Goal: Task Accomplishment & Management: Manage account settings

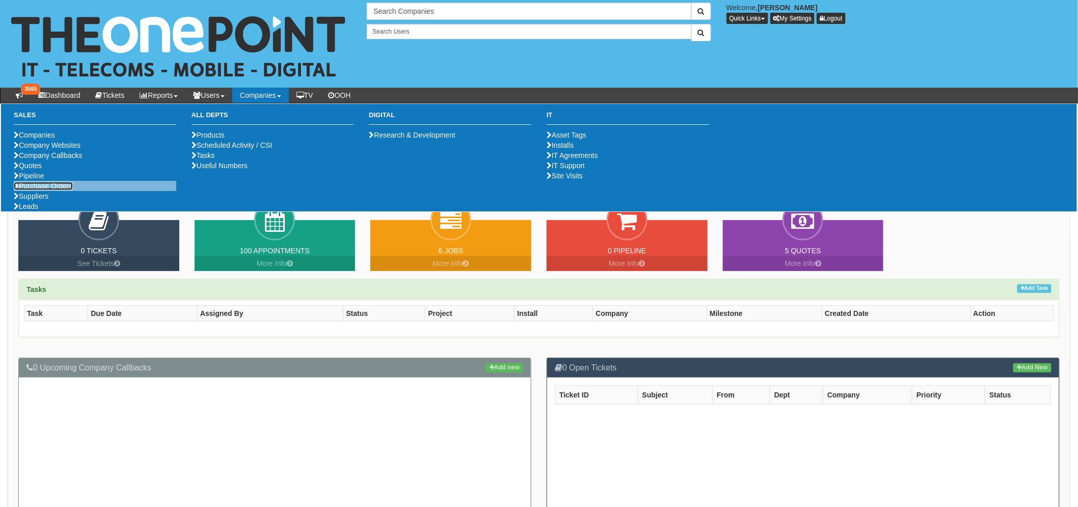
click at [63, 190] on link "Purchase Orders" at bounding box center [43, 186] width 59 height 8
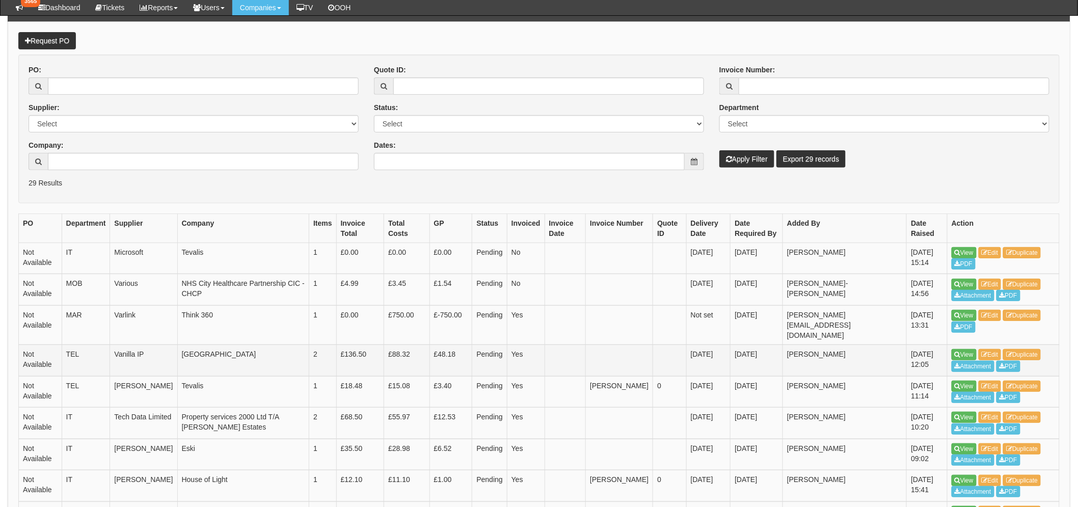
scroll to position [113, 0]
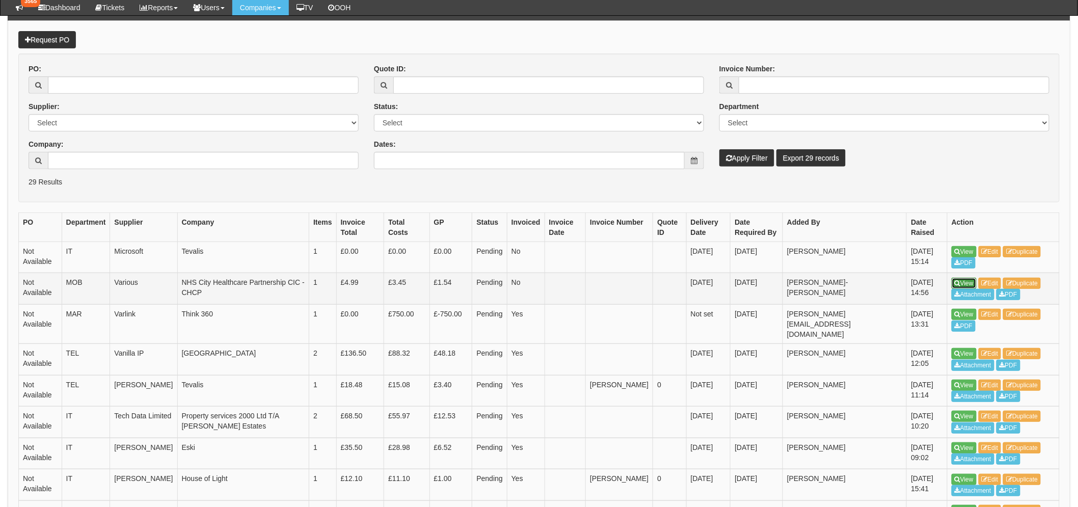
click at [959, 281] on icon at bounding box center [957, 283] width 6 height 6
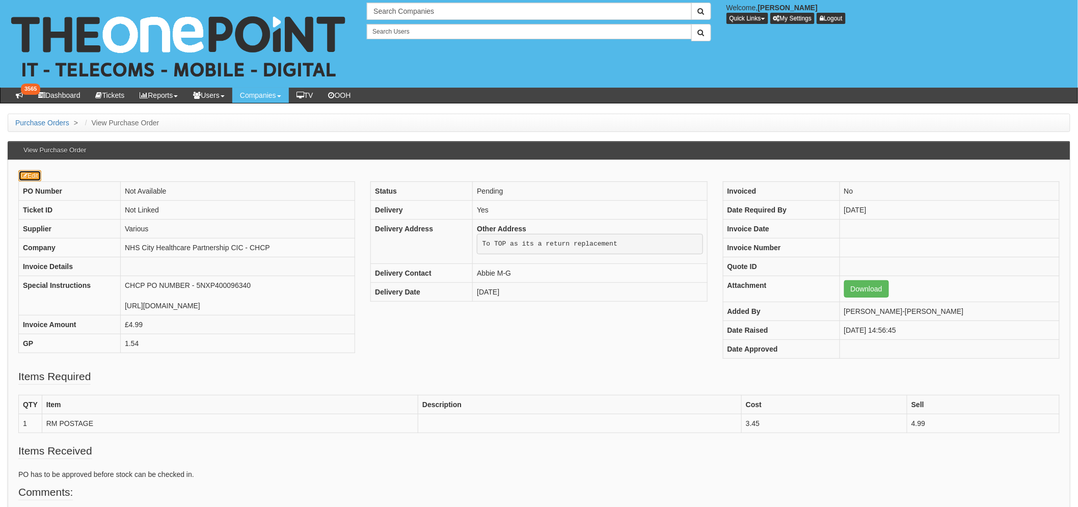
click at [38, 180] on link "Edit" at bounding box center [29, 175] width 23 height 11
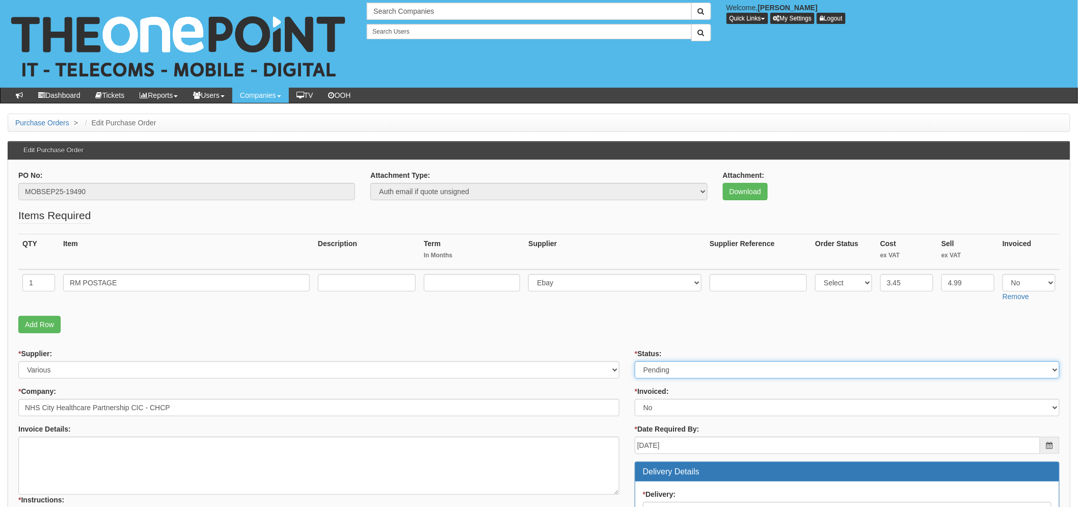
click at [707, 366] on select "Select Approved Completed Delivered Invoiced Ordered Ordered to site Part Order…" at bounding box center [846, 369] width 425 height 17
select select "2"
click at [634, 361] on select "Select Approved Completed Delivered Invoiced Ordered Ordered to site Part Order…" at bounding box center [846, 369] width 425 height 17
drag, startPoint x: 581, startPoint y: 342, endPoint x: 571, endPoint y: 341, distance: 9.7
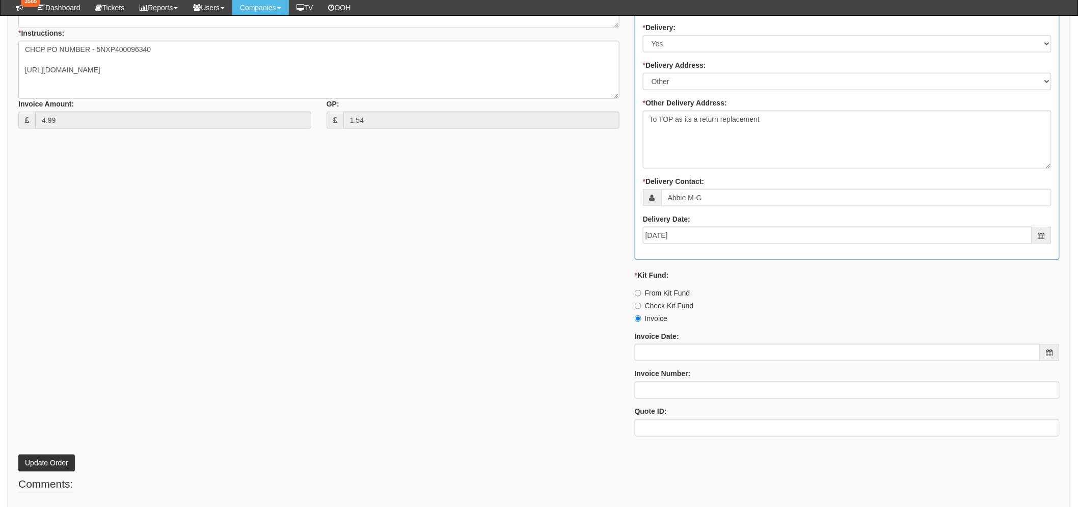
scroll to position [452, 0]
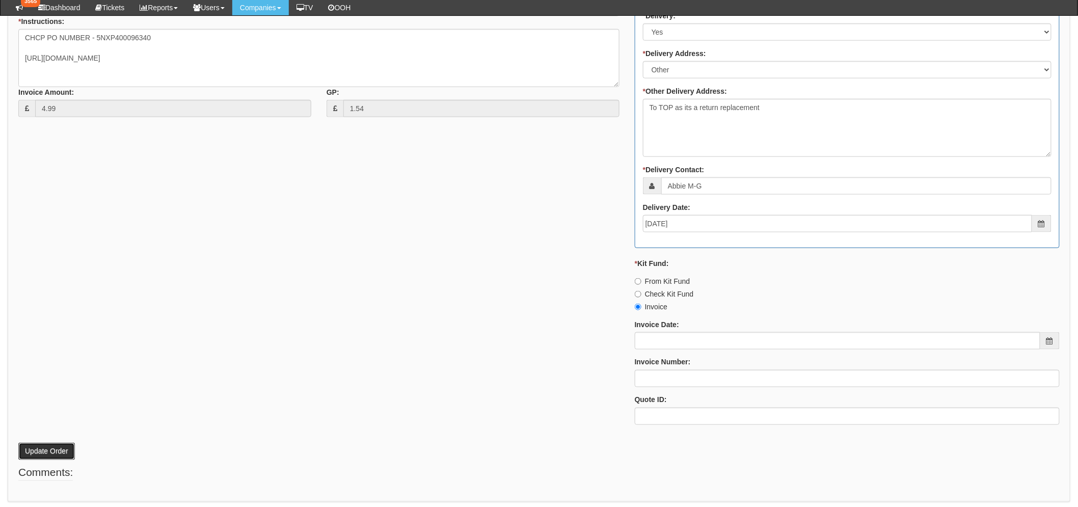
click at [36, 443] on button "Update Order" at bounding box center [46, 451] width 57 height 17
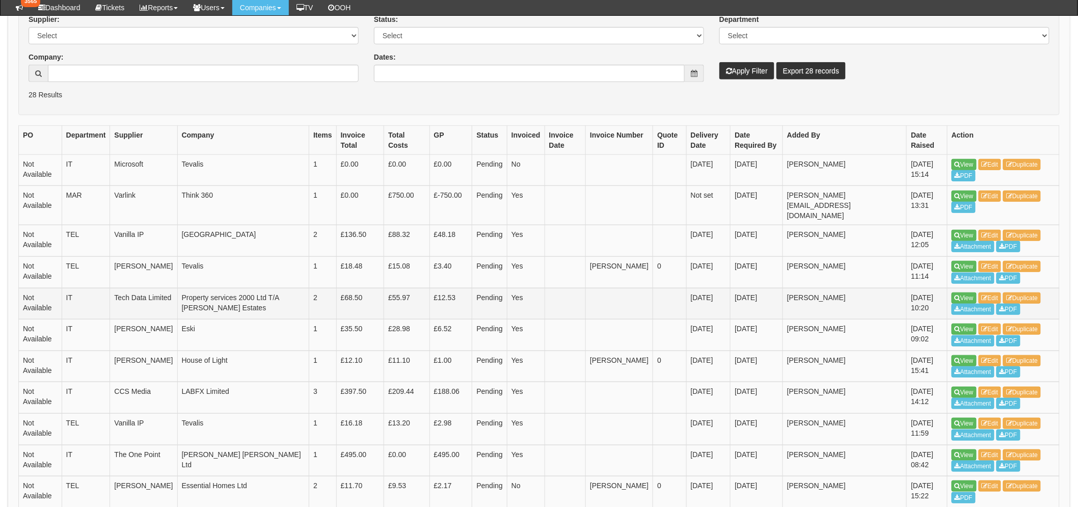
scroll to position [226, 0]
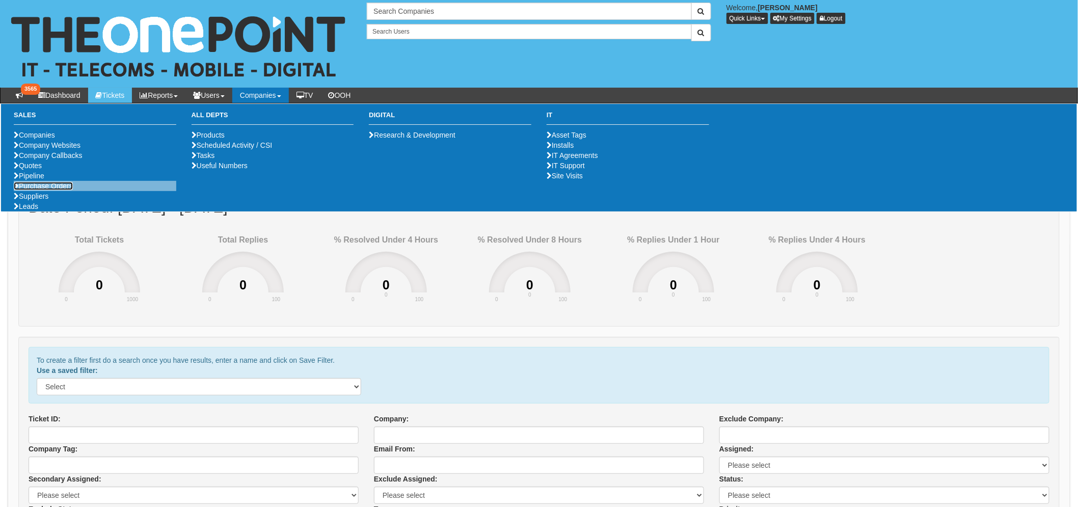
click at [65, 190] on link "Purchase Orders" at bounding box center [43, 186] width 59 height 8
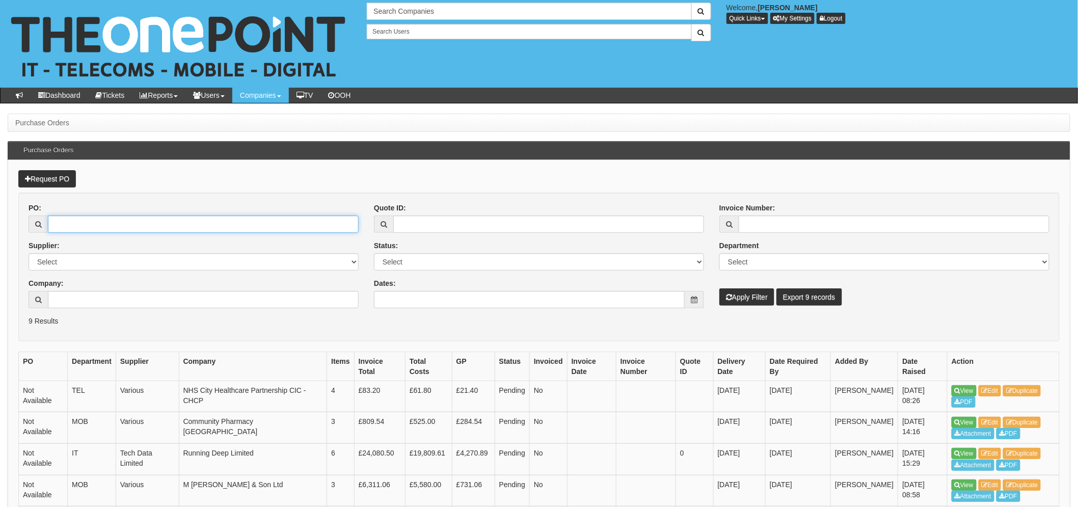
click at [65, 224] on input "PO:" at bounding box center [203, 223] width 311 height 17
paste input "19413"
type input "19413"
click at [719, 288] on button "Apply Filter" at bounding box center [746, 296] width 55 height 17
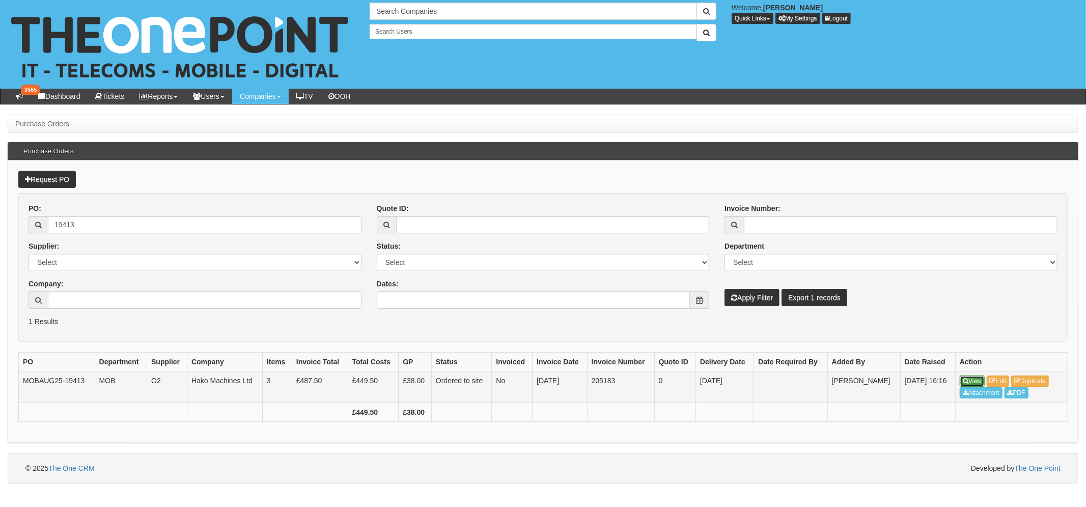
click at [969, 382] on link "View" at bounding box center [972, 380] width 25 height 11
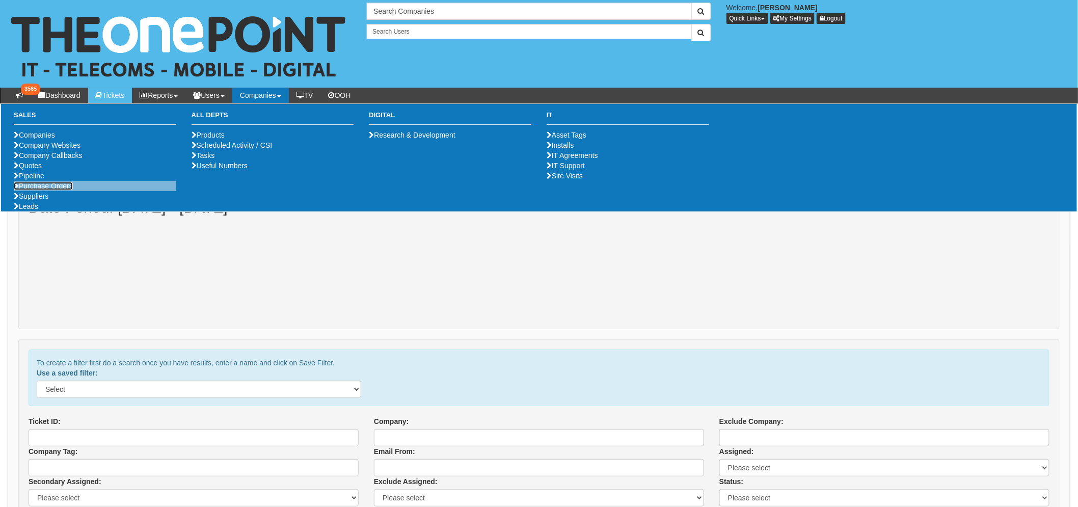
click at [44, 190] on link "Purchase Orders" at bounding box center [43, 186] width 59 height 8
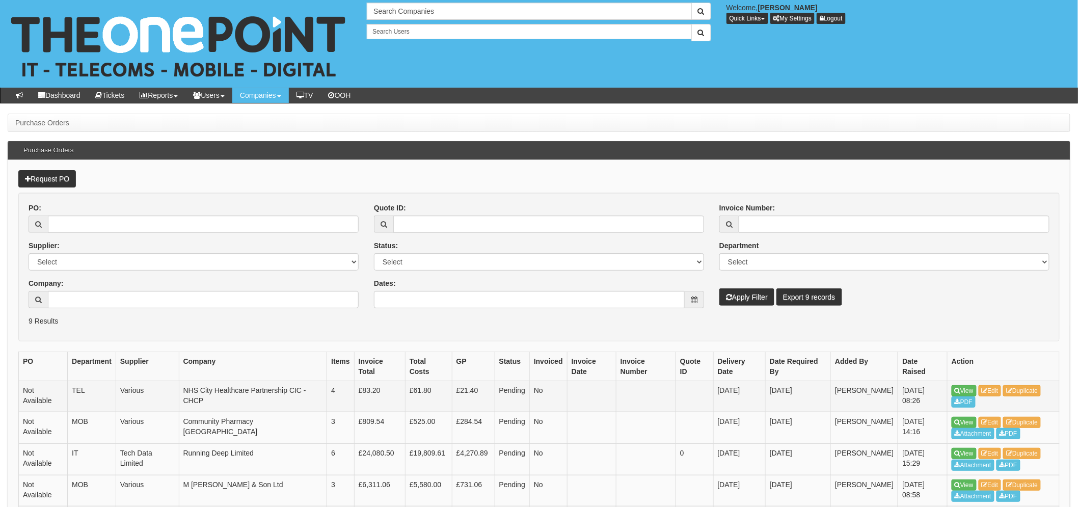
scroll to position [57, 0]
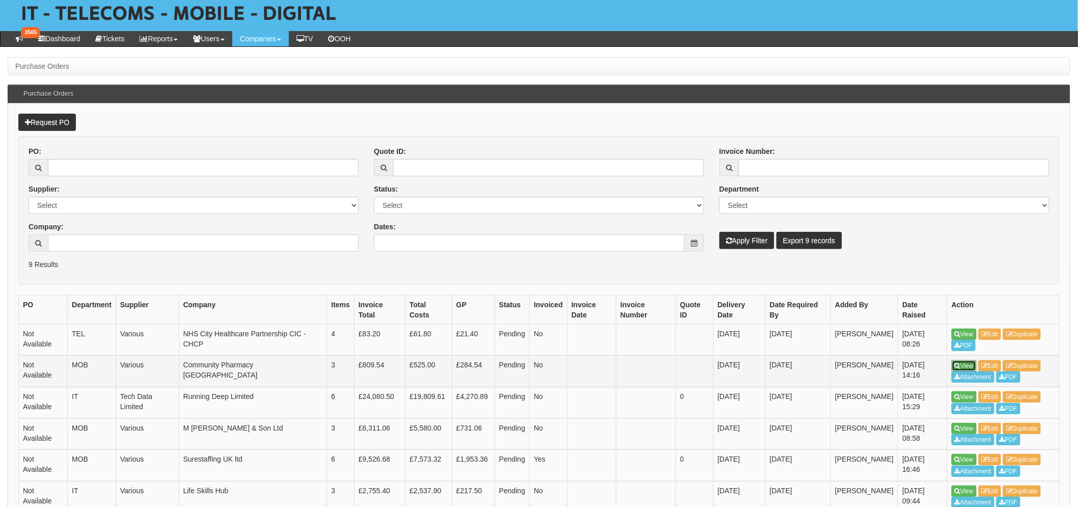
click at [967, 365] on link "View" at bounding box center [963, 365] width 25 height 11
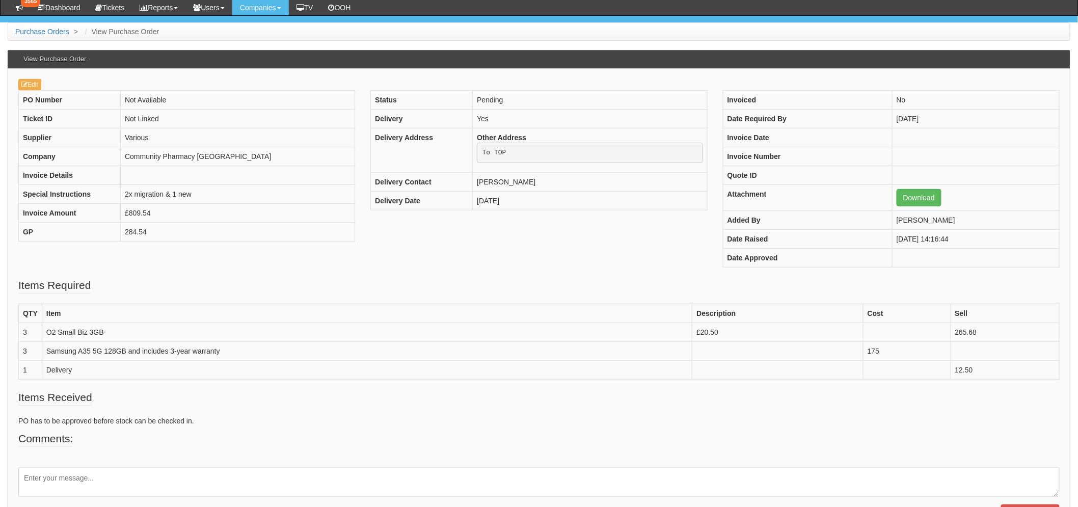
scroll to position [132, 0]
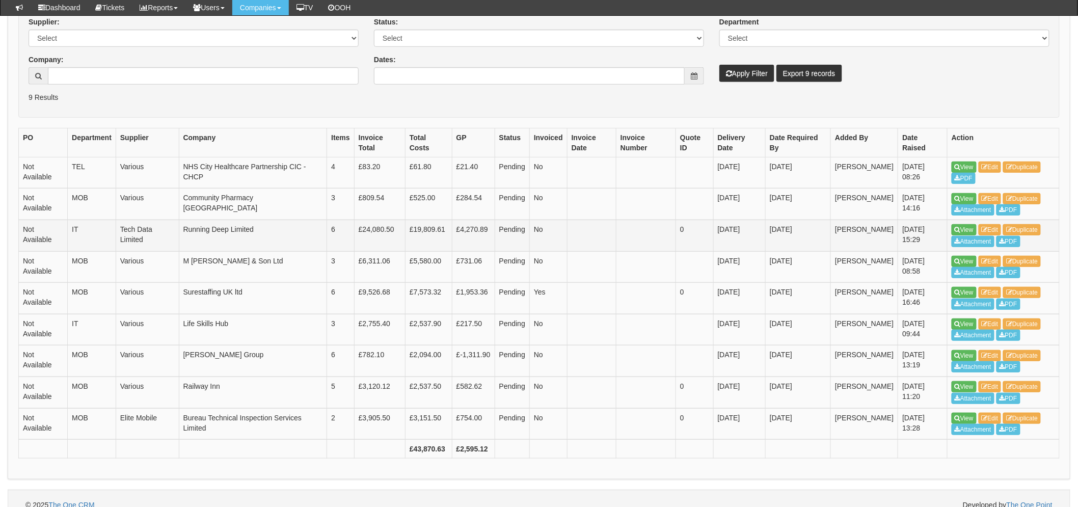
scroll to position [210, 0]
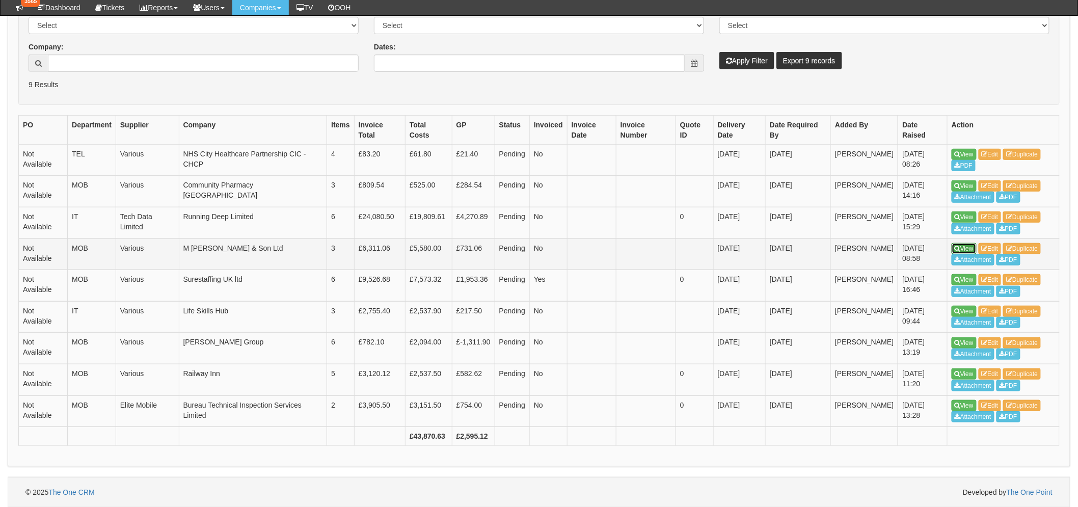
click at [963, 250] on link "View" at bounding box center [963, 248] width 25 height 11
